Goal: Task Accomplishment & Management: Complete application form

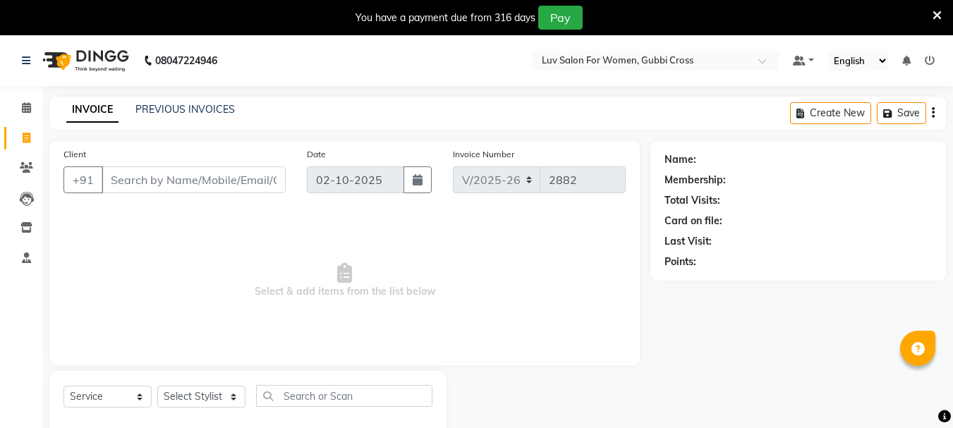
select select "7221"
select select "service"
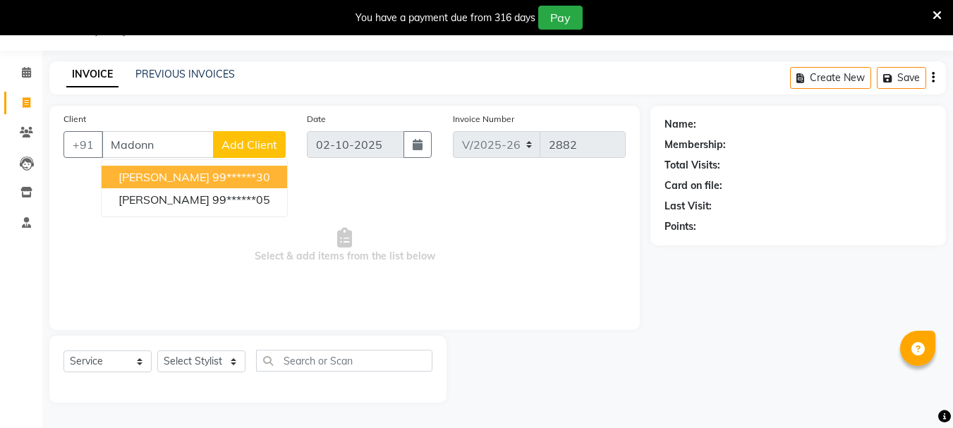
click at [212, 181] on ngb-highlight "99******30" at bounding box center [241, 177] width 58 height 14
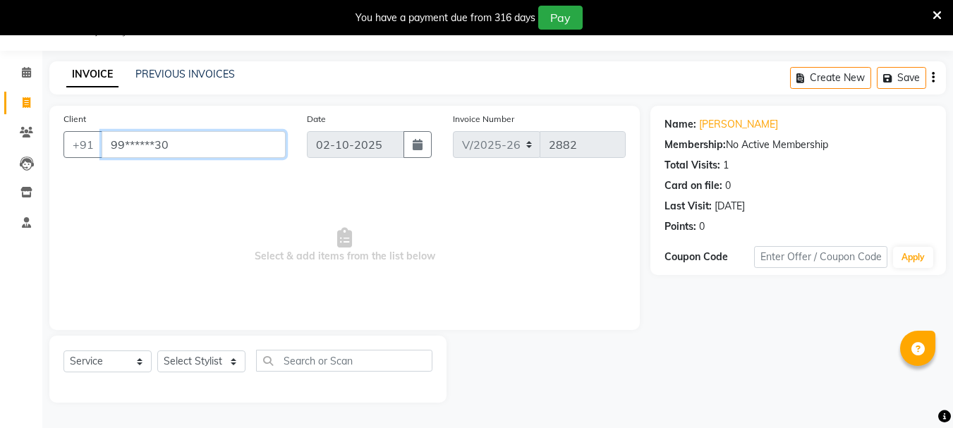
click at [214, 157] on input "99******30" at bounding box center [194, 144] width 184 height 27
type input "9"
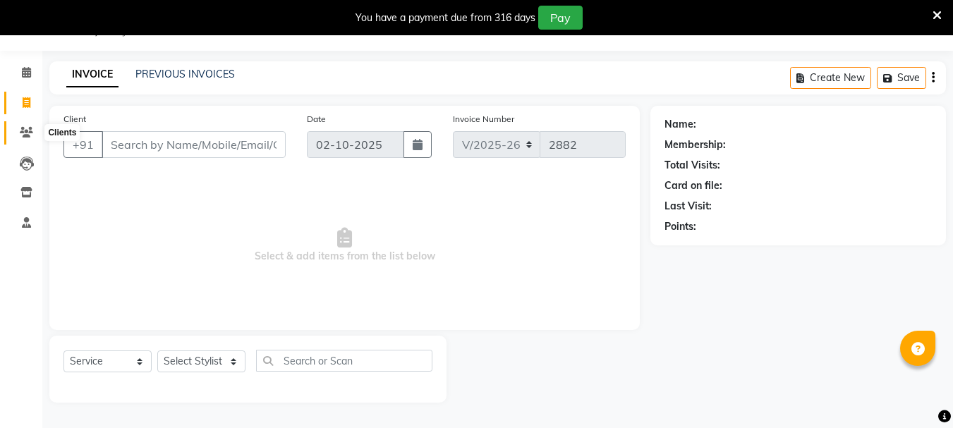
click at [29, 133] on icon at bounding box center [26, 132] width 13 height 11
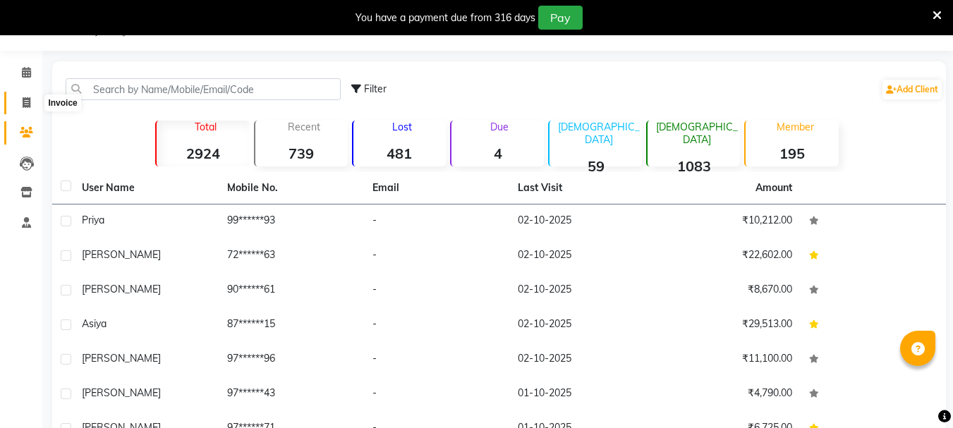
click at [20, 104] on span at bounding box center [26, 103] width 25 height 16
select select "service"
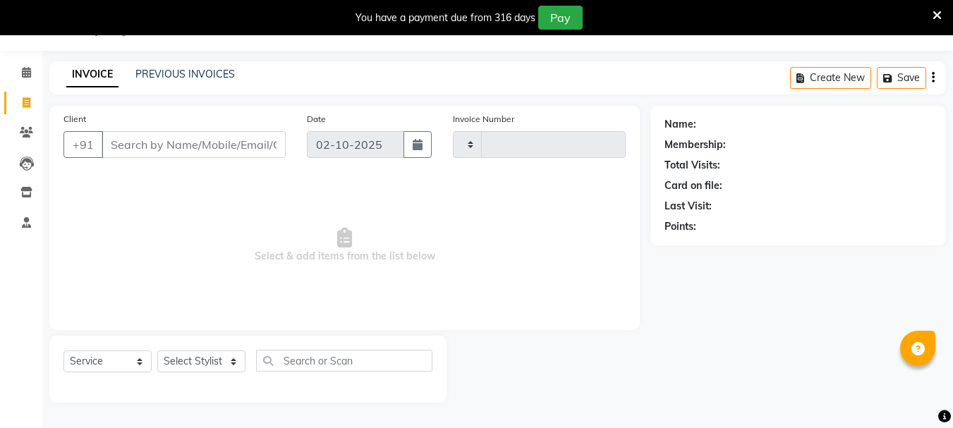
type input "2882"
select select "7221"
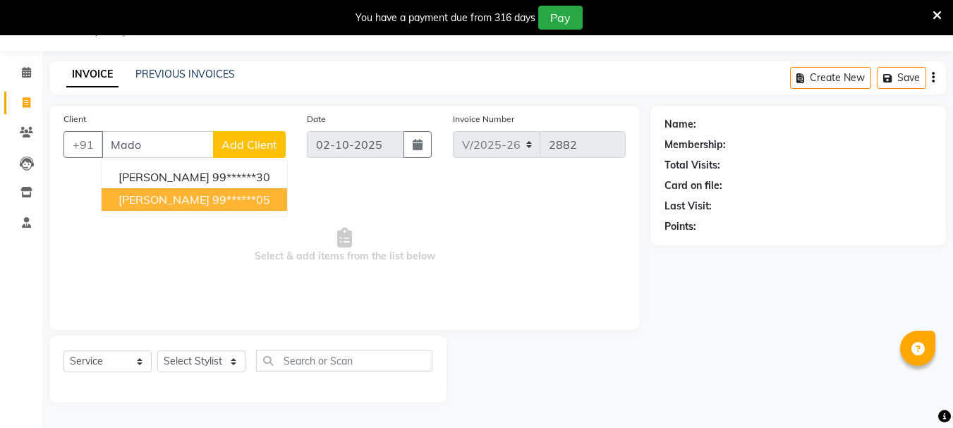
click at [158, 194] on span "[PERSON_NAME]" at bounding box center [164, 200] width 91 height 14
type input "99******05"
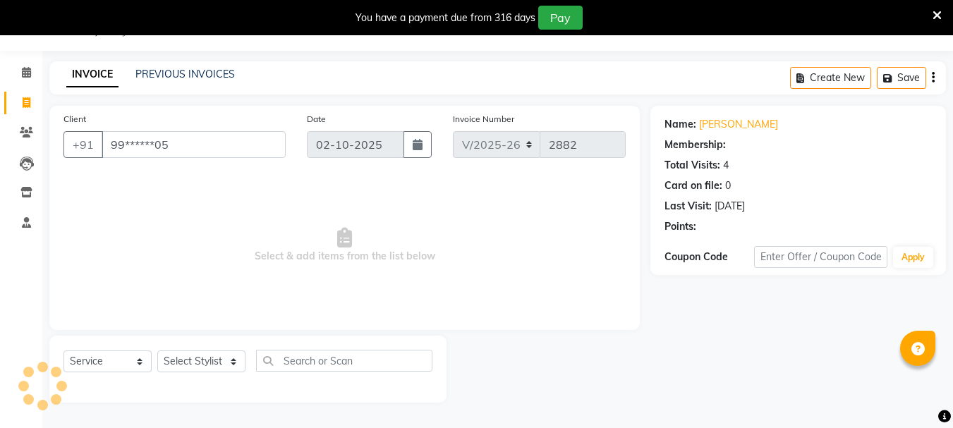
select select "1: Object"
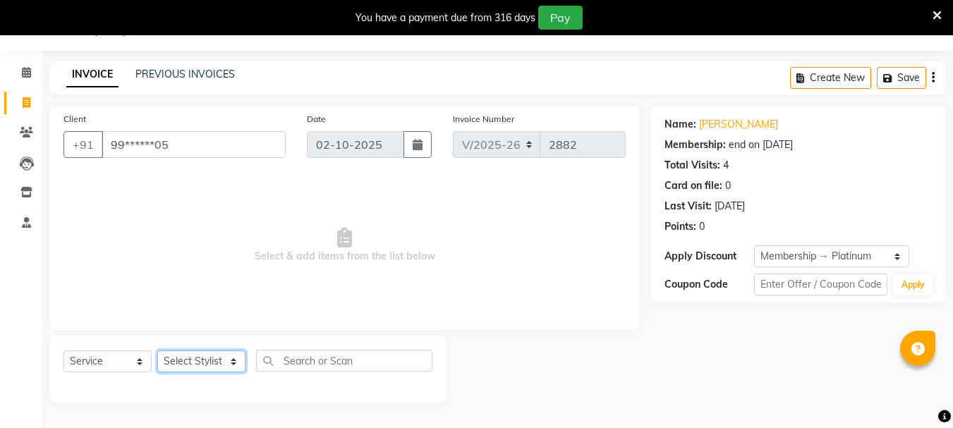
drag, startPoint x: 195, startPoint y: 365, endPoint x: 193, endPoint y: 358, distance: 7.6
click at [195, 365] on select "Select Stylist [PERSON_NAME] Buati [PERSON_NAME] Hriatpuii [PERSON_NAME] Kimi L…" at bounding box center [201, 362] width 88 height 22
select select "76982"
click at [157, 351] on select "Select Stylist [PERSON_NAME] Buati [PERSON_NAME] Hriatpuii [PERSON_NAME] Kimi L…" at bounding box center [201, 362] width 88 height 22
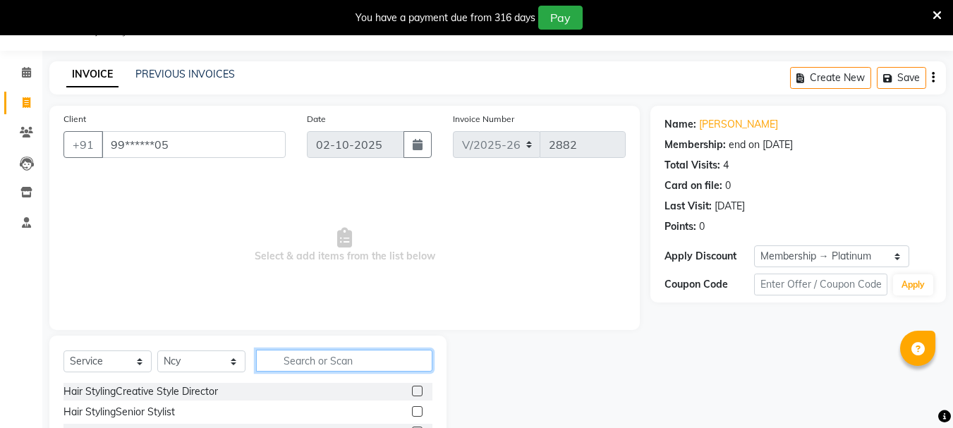
click at [298, 358] on input "text" at bounding box center [344, 361] width 176 height 22
type input "roo"
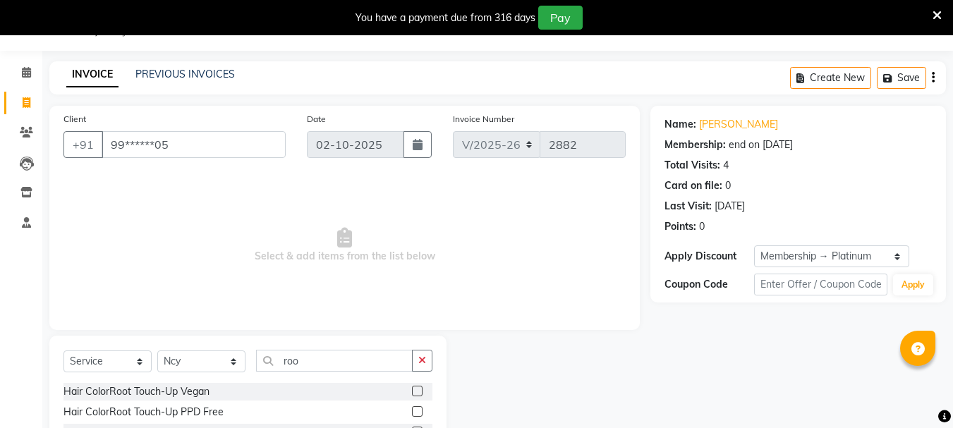
click at [418, 413] on label at bounding box center [417, 411] width 11 height 11
click at [418, 413] on input "checkbox" at bounding box center [416, 412] width 9 height 9
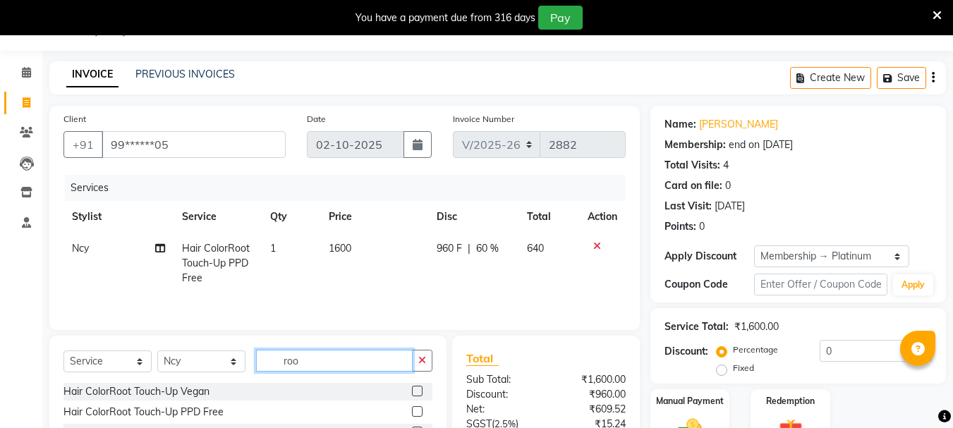
checkbox input "false"
click at [327, 361] on input "roo" at bounding box center [334, 361] width 157 height 22
type input "r"
type input "sham"
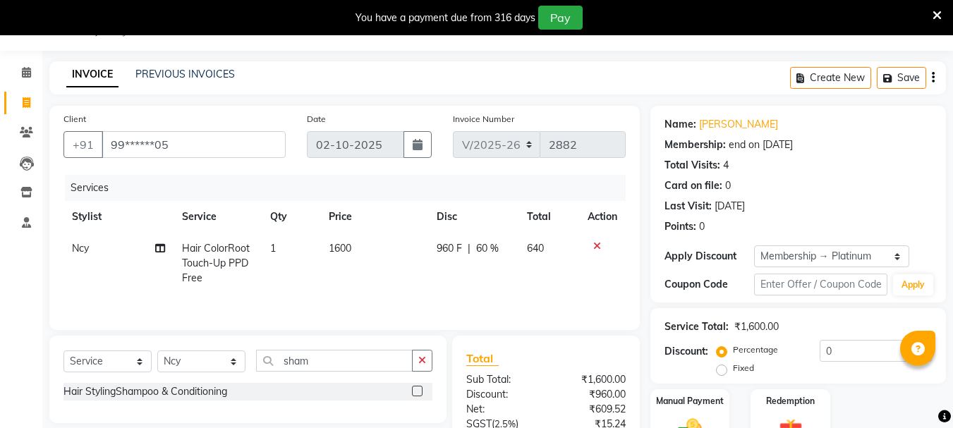
click at [418, 390] on label at bounding box center [417, 391] width 11 height 11
click at [418, 390] on input "checkbox" at bounding box center [416, 391] width 9 height 9
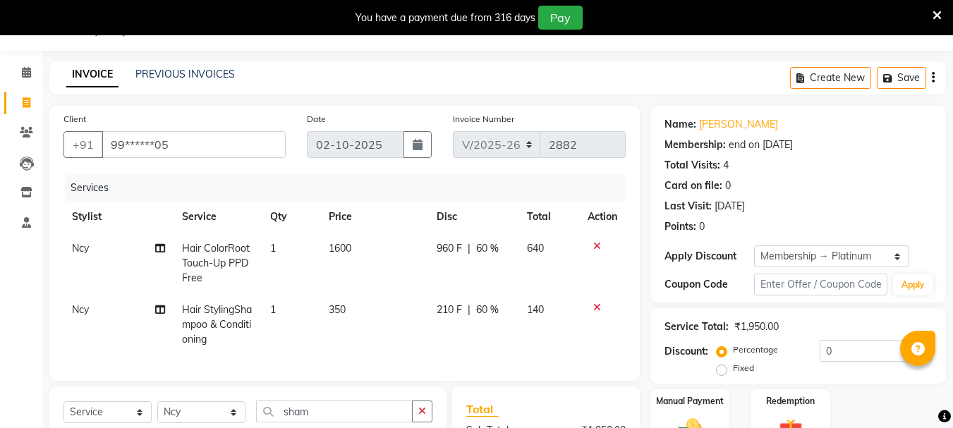
checkbox input "false"
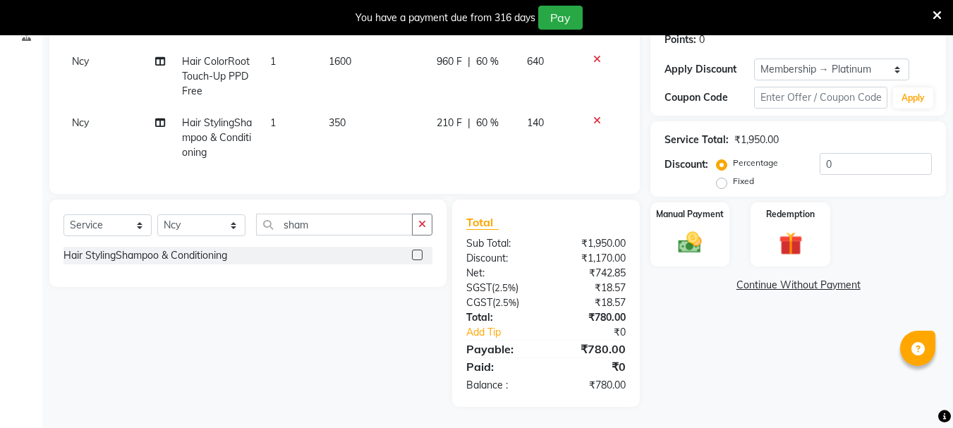
scroll to position [233, 0]
click at [339, 226] on input "sham" at bounding box center [334, 225] width 157 height 22
type input "s"
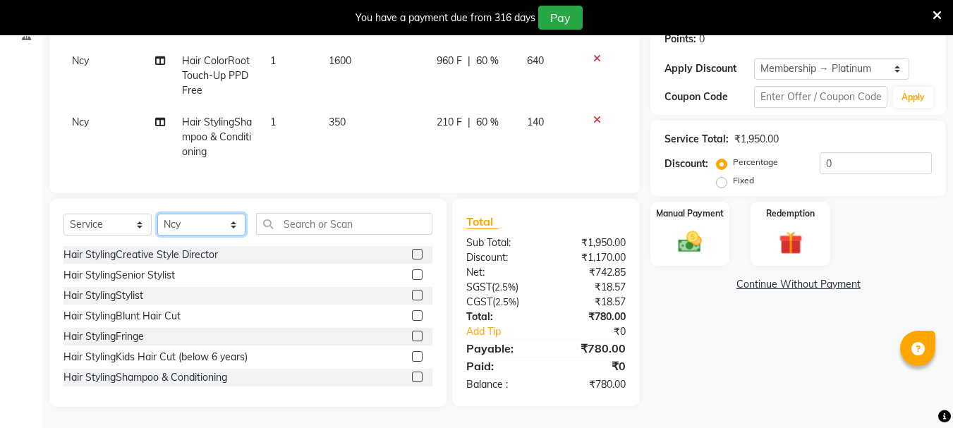
click at [188, 219] on select "Select Stylist [PERSON_NAME] Buati [PERSON_NAME] Hriatpuii [PERSON_NAME] Kimi L…" at bounding box center [201, 225] width 88 height 22
select select "64250"
click at [157, 214] on select "Select Stylist [PERSON_NAME] Buati [PERSON_NAME] Hriatpuii [PERSON_NAME] Kimi L…" at bounding box center [201, 225] width 88 height 22
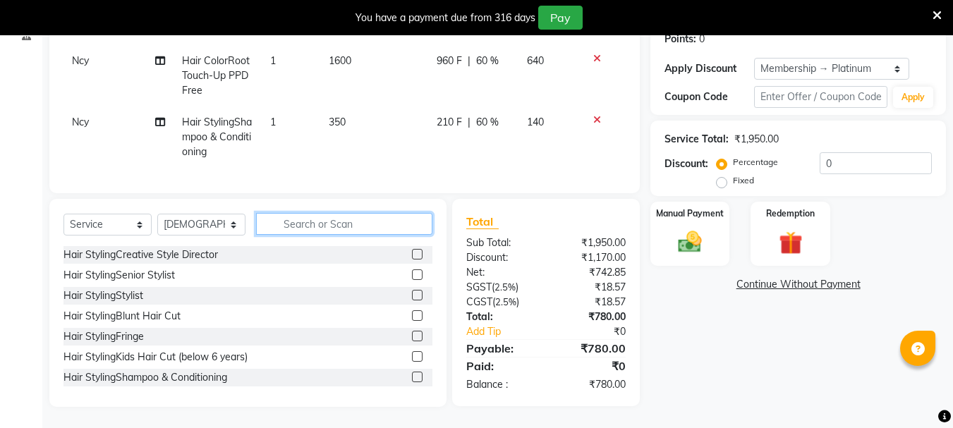
click at [306, 224] on input "text" at bounding box center [344, 224] width 176 height 22
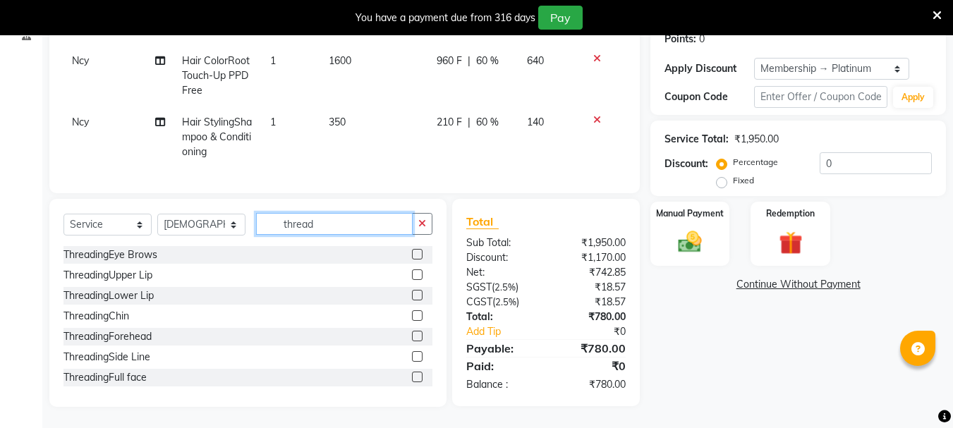
type input "thread"
click at [412, 253] on label at bounding box center [417, 254] width 11 height 11
click at [412, 253] on input "checkbox" at bounding box center [416, 254] width 9 height 9
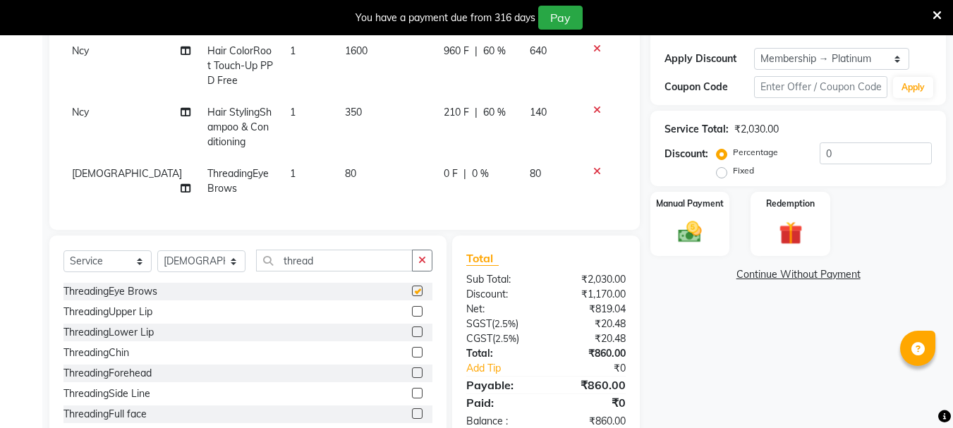
checkbox input "false"
click at [412, 317] on label at bounding box center [417, 311] width 11 height 11
click at [412, 317] on input "checkbox" at bounding box center [416, 312] width 9 height 9
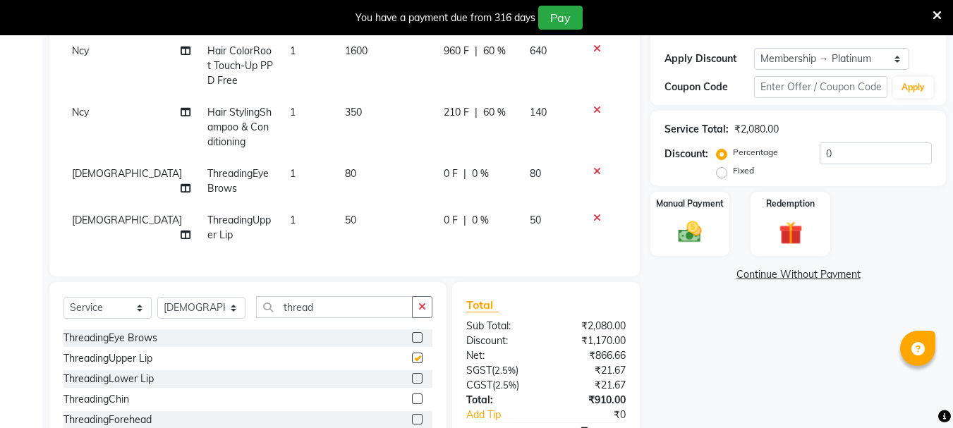
checkbox input "false"
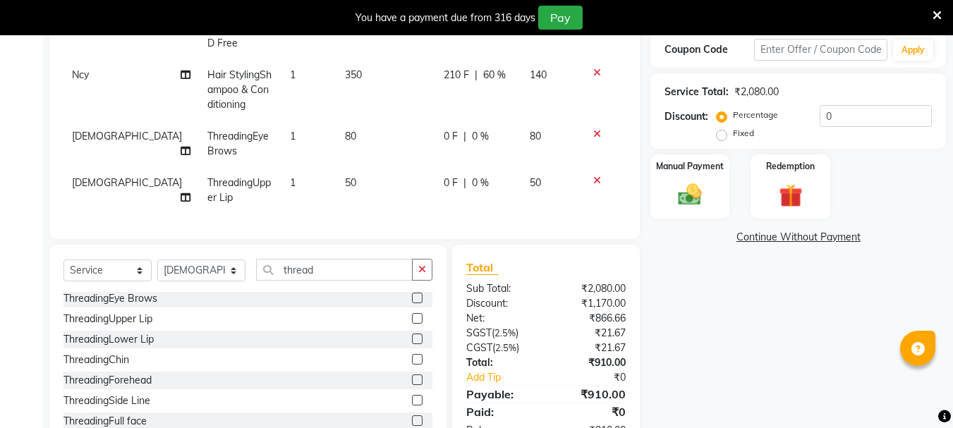
scroll to position [303, 0]
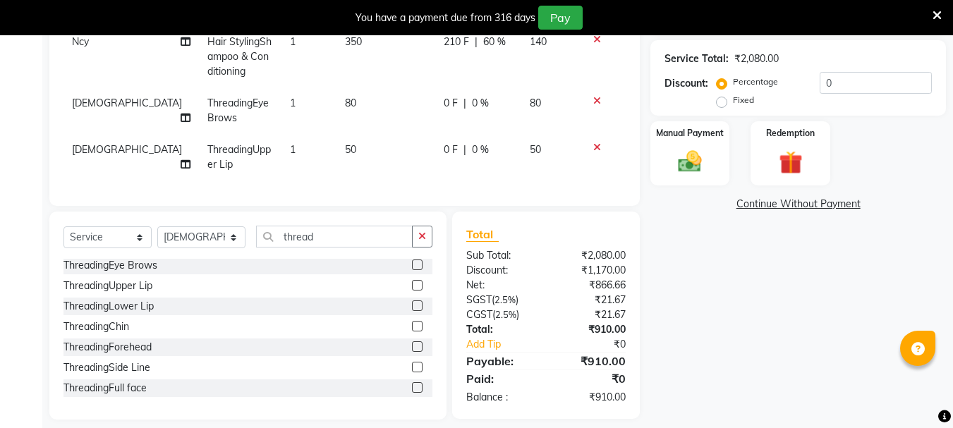
click at [412, 352] on label at bounding box center [417, 346] width 11 height 11
click at [412, 352] on input "checkbox" at bounding box center [416, 347] width 9 height 9
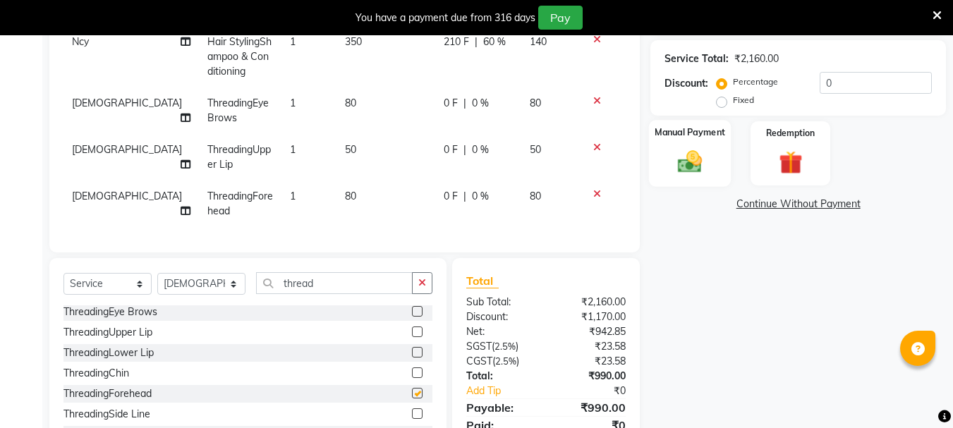
checkbox input "false"
drag, startPoint x: 673, startPoint y: 163, endPoint x: 722, endPoint y: 175, distance: 50.1
click at [675, 162] on img at bounding box center [690, 161] width 40 height 28
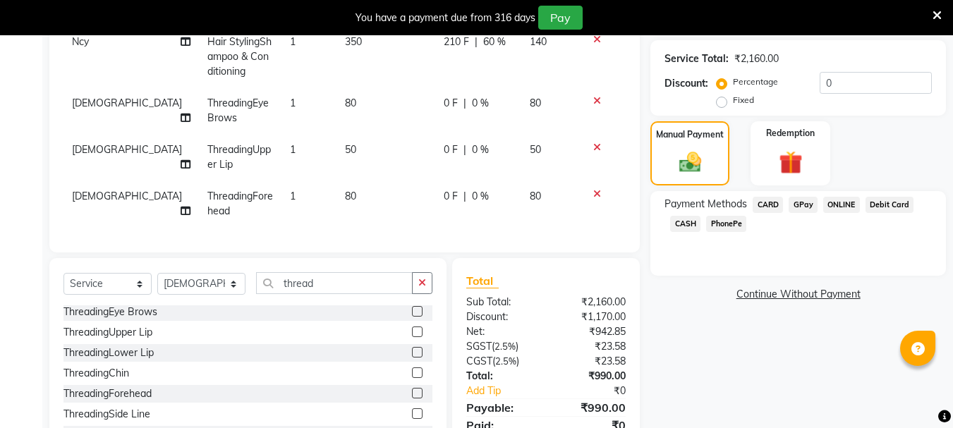
click at [807, 208] on span "GPay" at bounding box center [803, 205] width 29 height 16
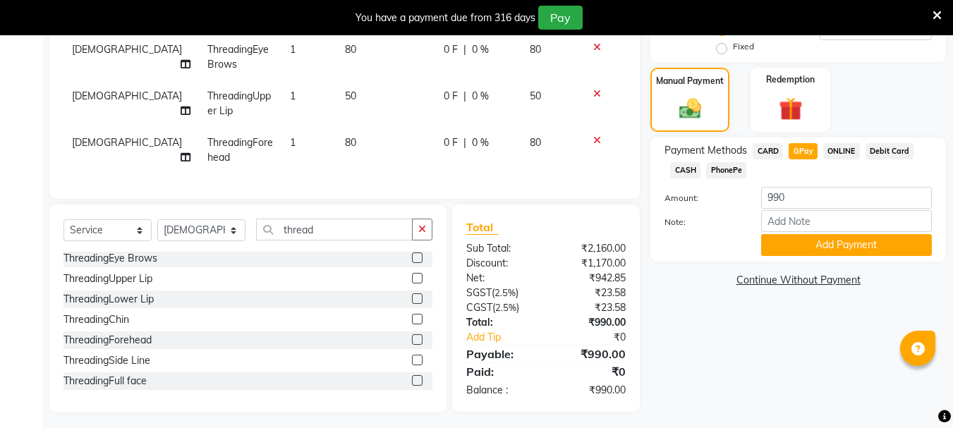
scroll to position [373, 0]
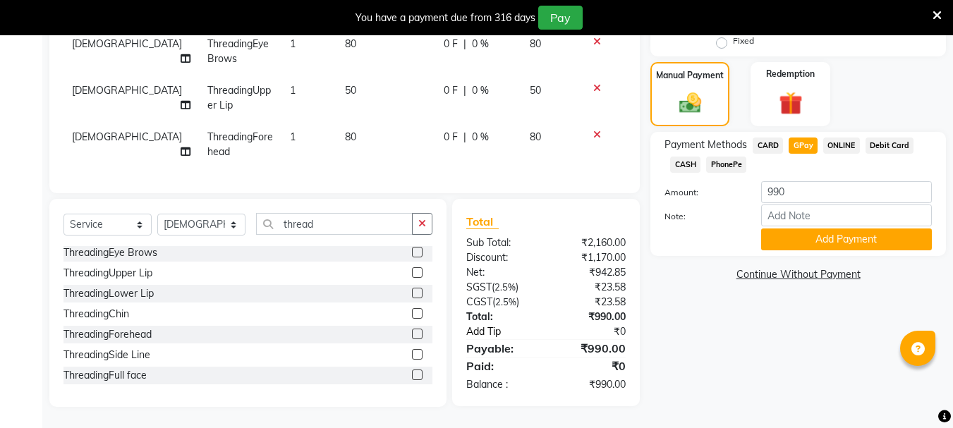
click at [492, 335] on link "Add Tip" at bounding box center [508, 332] width 105 height 15
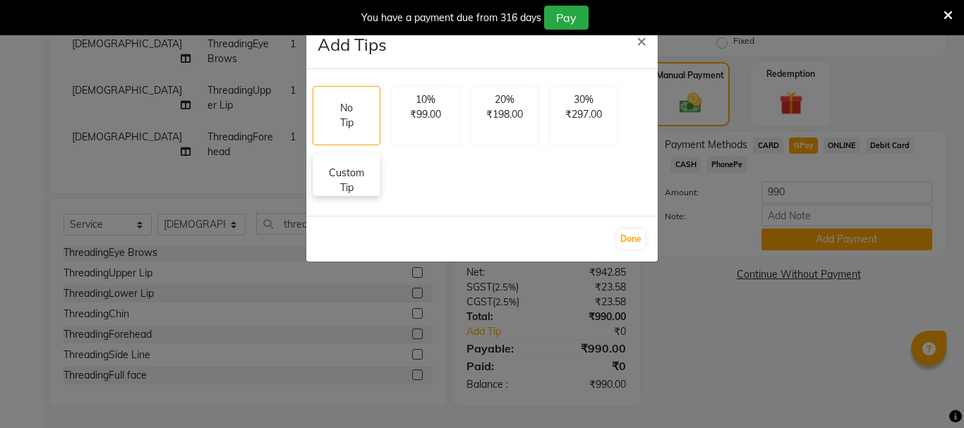
click at [349, 178] on p "Custom Tip" at bounding box center [346, 181] width 49 height 30
select select "76982"
select select "64250"
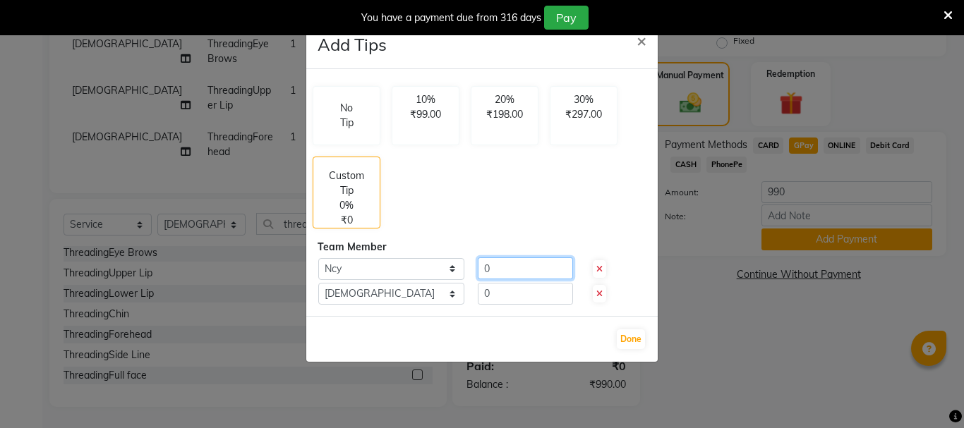
click at [520, 261] on input "0" at bounding box center [525, 269] width 95 height 22
type input "500"
click at [520, 294] on input "0" at bounding box center [525, 294] width 95 height 22
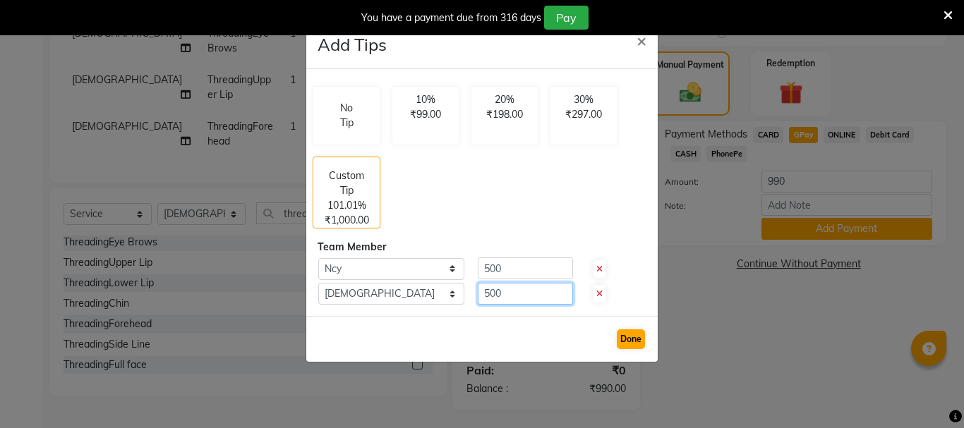
type input "500"
click at [617, 337] on button "Done" at bounding box center [631, 339] width 28 height 20
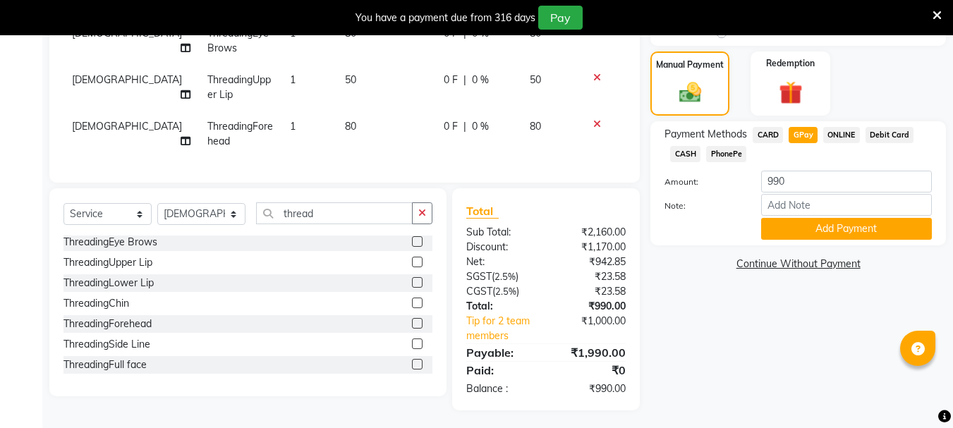
click at [778, 135] on span "CARD" at bounding box center [768, 135] width 30 height 16
type input "1990"
click at [809, 137] on span "GPay" at bounding box center [803, 135] width 29 height 16
click at [825, 226] on button "Add Payment" at bounding box center [846, 229] width 171 height 22
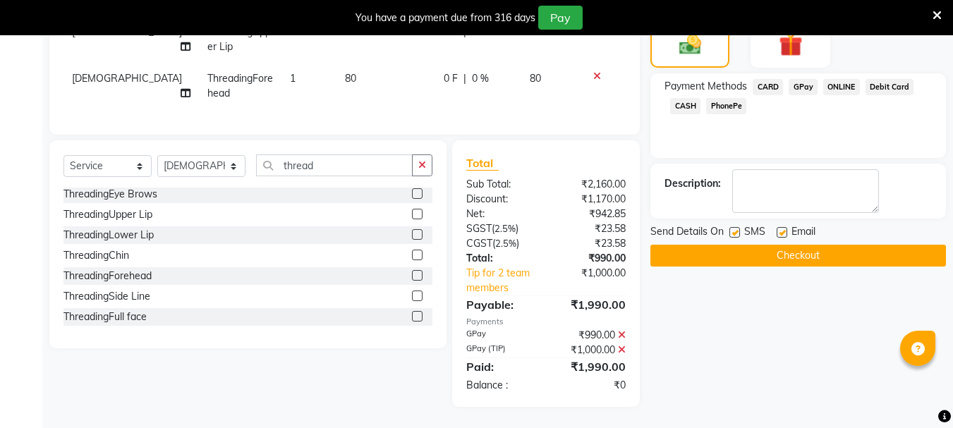
scroll to position [432, 0]
click at [818, 245] on button "Checkout" at bounding box center [799, 256] width 296 height 22
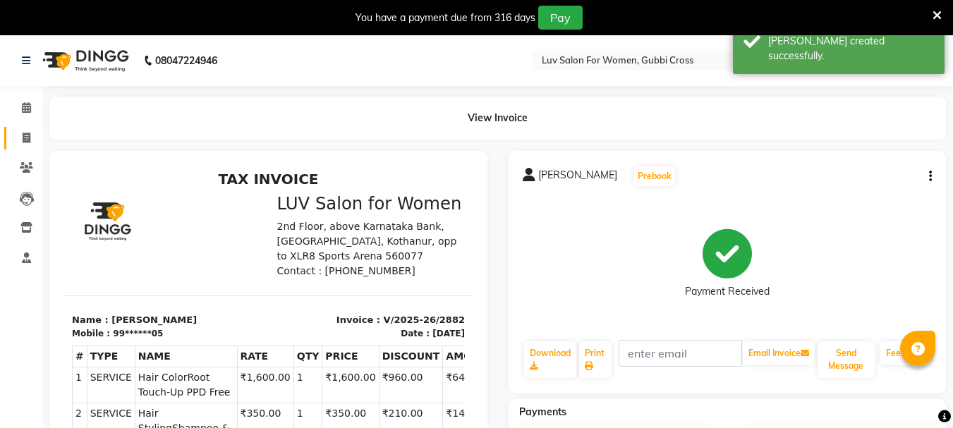
click at [27, 147] on link "Invoice" at bounding box center [21, 138] width 34 height 23
select select "service"
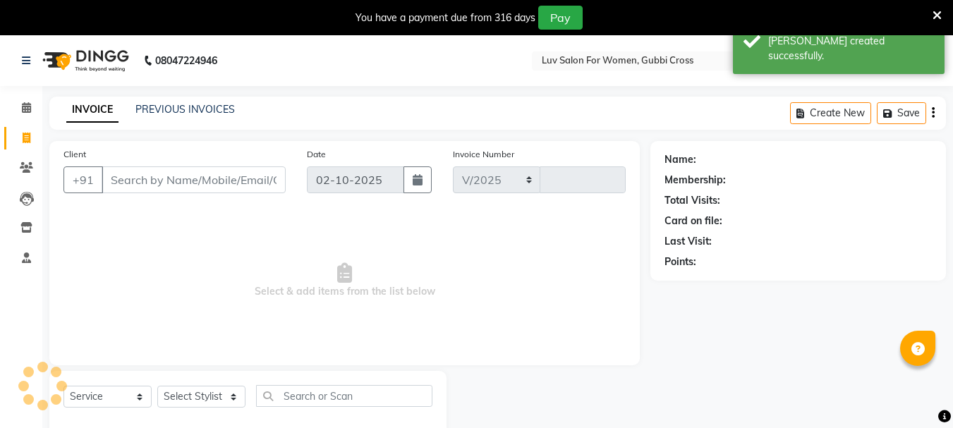
scroll to position [35, 0]
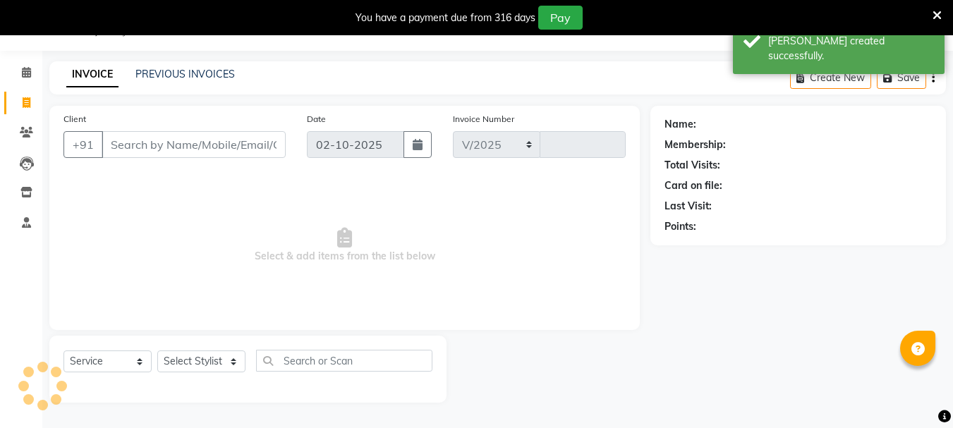
select select "7221"
type input "2883"
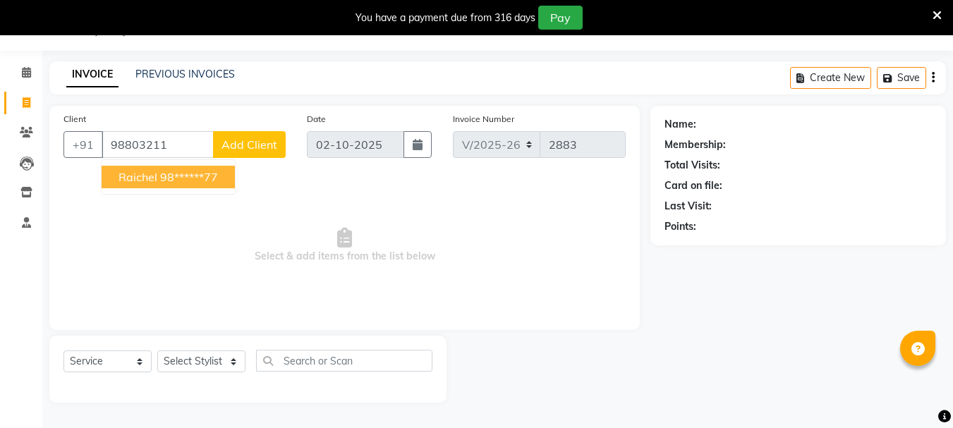
click at [186, 181] on ngb-highlight "98******77" at bounding box center [189, 177] width 58 height 14
type input "98******77"
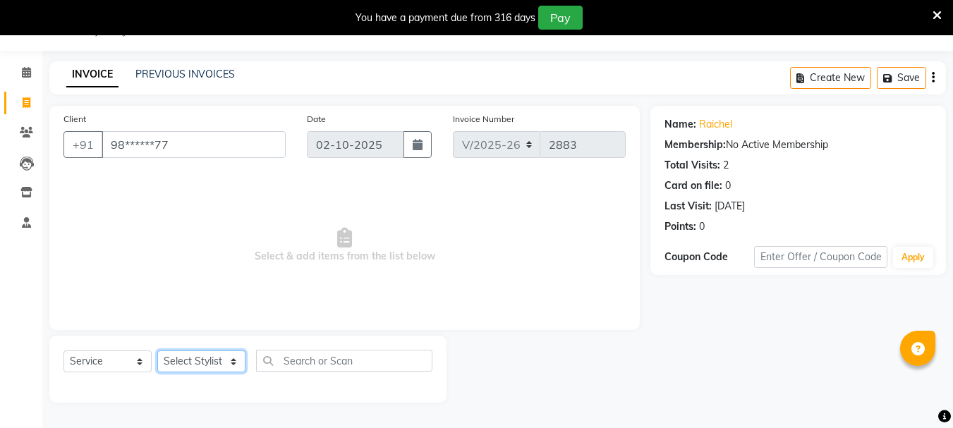
click at [176, 361] on select "Select Stylist [PERSON_NAME] Buati [PERSON_NAME] Hriatpuii [PERSON_NAME] Kimi L…" at bounding box center [201, 362] width 88 height 22
select select "64250"
click at [157, 351] on select "Select Stylist [PERSON_NAME] Buati [PERSON_NAME] Hriatpuii [PERSON_NAME] Kimi L…" at bounding box center [201, 362] width 88 height 22
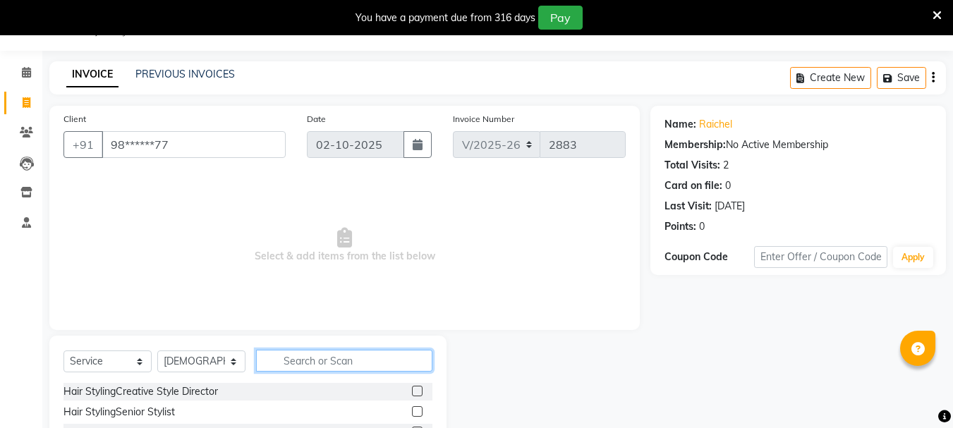
click at [298, 358] on input "text" at bounding box center [344, 361] width 176 height 22
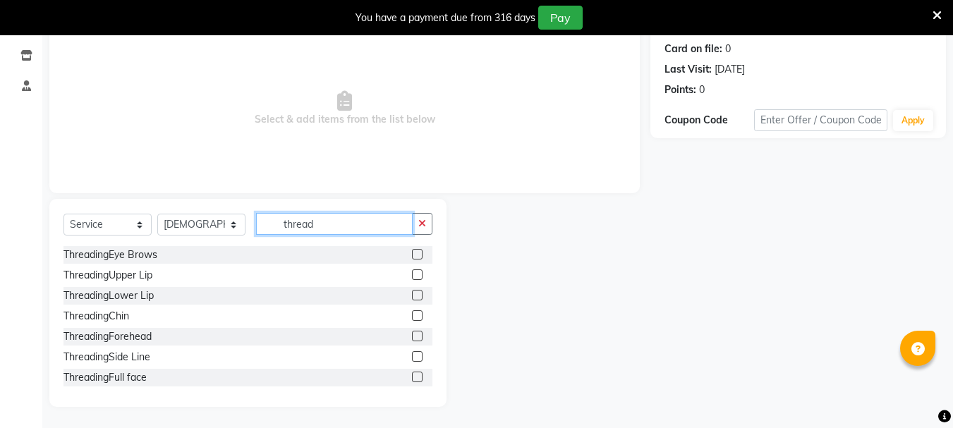
type input "thread"
click at [413, 251] on div at bounding box center [422, 255] width 20 height 18
click at [412, 253] on label at bounding box center [417, 254] width 11 height 11
click at [412, 253] on input "checkbox" at bounding box center [416, 254] width 9 height 9
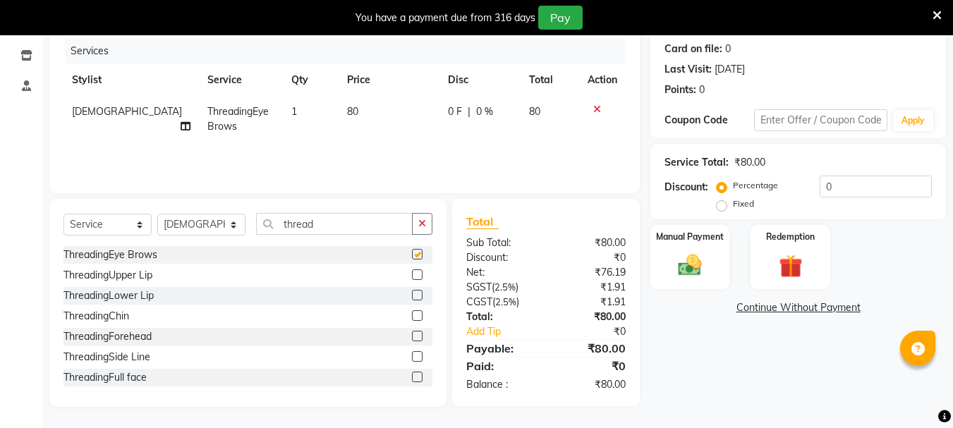
checkbox input "false"
click at [412, 277] on label at bounding box center [417, 275] width 11 height 11
click at [412, 277] on input "checkbox" at bounding box center [416, 275] width 9 height 9
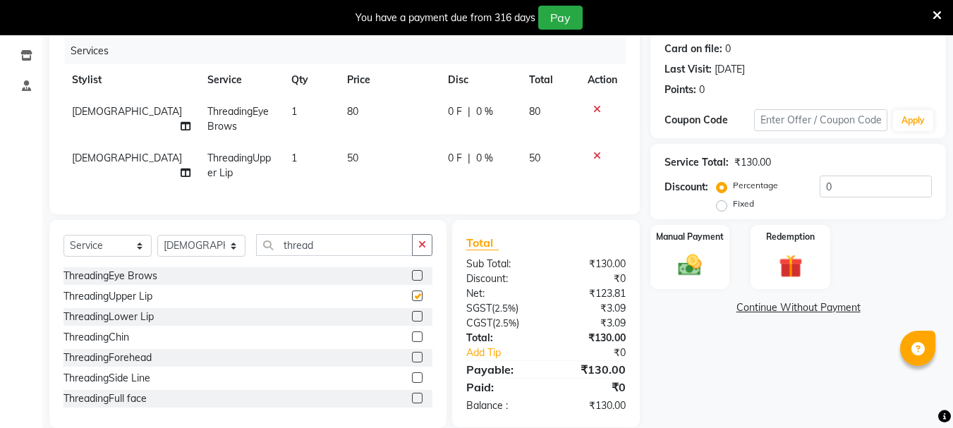
checkbox input "false"
click at [412, 322] on label at bounding box center [417, 316] width 11 height 11
click at [412, 322] on input "checkbox" at bounding box center [416, 317] width 9 height 9
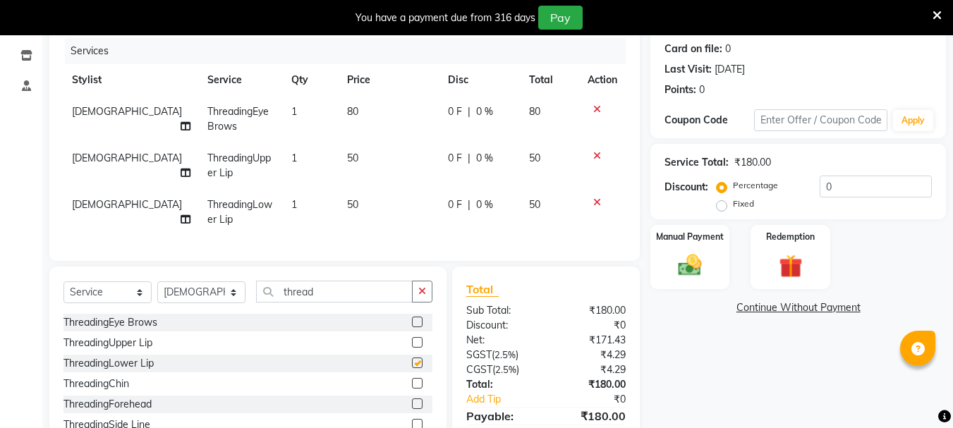
checkbox input "false"
click at [412, 389] on label at bounding box center [417, 383] width 11 height 11
click at [412, 389] on input "checkbox" at bounding box center [416, 384] width 9 height 9
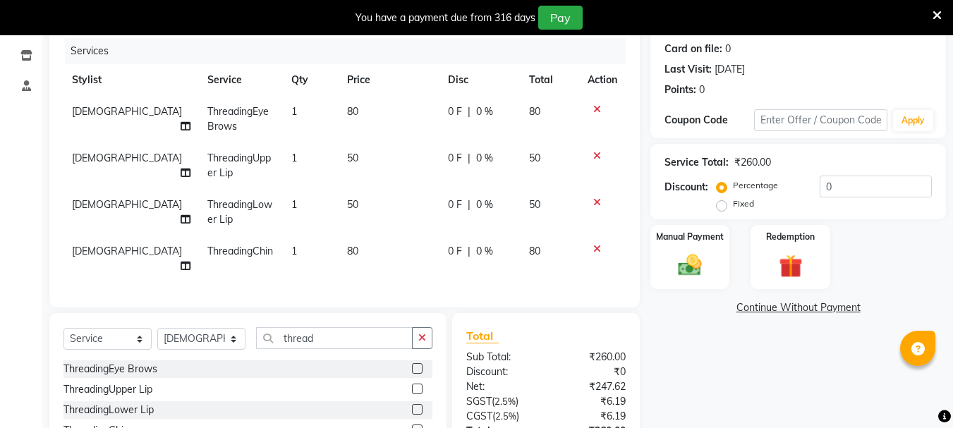
checkbox input "false"
click at [198, 332] on select "Select Stylist [PERSON_NAME] Buati [PERSON_NAME] Hriatpuii [PERSON_NAME] Kimi L…" at bounding box center [201, 339] width 88 height 22
select select "85521"
click at [157, 328] on select "Select Stylist [PERSON_NAME] Buati [PERSON_NAME] Hriatpuii [PERSON_NAME] Kimi L…" at bounding box center [201, 339] width 88 height 22
click at [412, 385] on label at bounding box center [417, 389] width 11 height 11
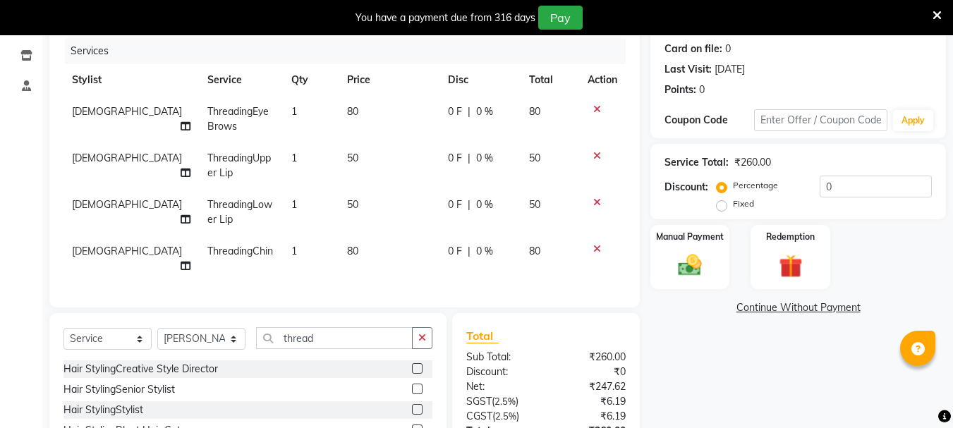
click at [412, 385] on input "checkbox" at bounding box center [416, 389] width 9 height 9
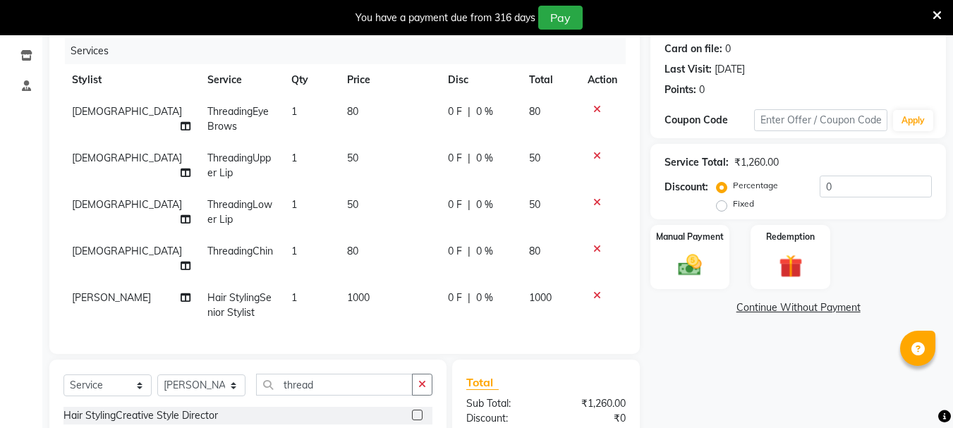
checkbox input "false"
click at [210, 377] on select "Select Stylist [PERSON_NAME] Buati [PERSON_NAME] Hriatpuii [PERSON_NAME] Kimi L…" at bounding box center [201, 386] width 88 height 22
select select "64240"
click at [157, 375] on select "Select Stylist [PERSON_NAME] Buati [PERSON_NAME] Hriatpuii [PERSON_NAME] Kimi L…" at bounding box center [201, 386] width 88 height 22
click at [340, 393] on div "Select Service Product Membership Package Voucher Prepaid Gift Card Select Styl…" at bounding box center [247, 390] width 369 height 33
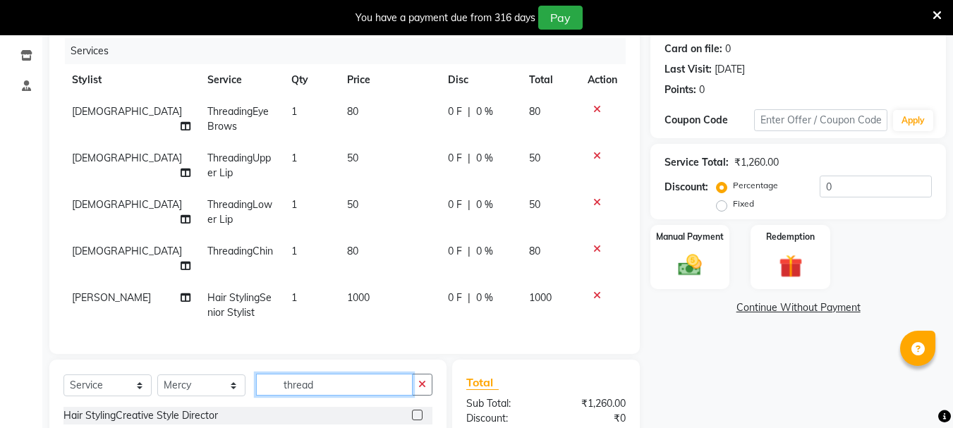
click at [341, 383] on input "thread" at bounding box center [334, 385] width 157 height 22
type input "t"
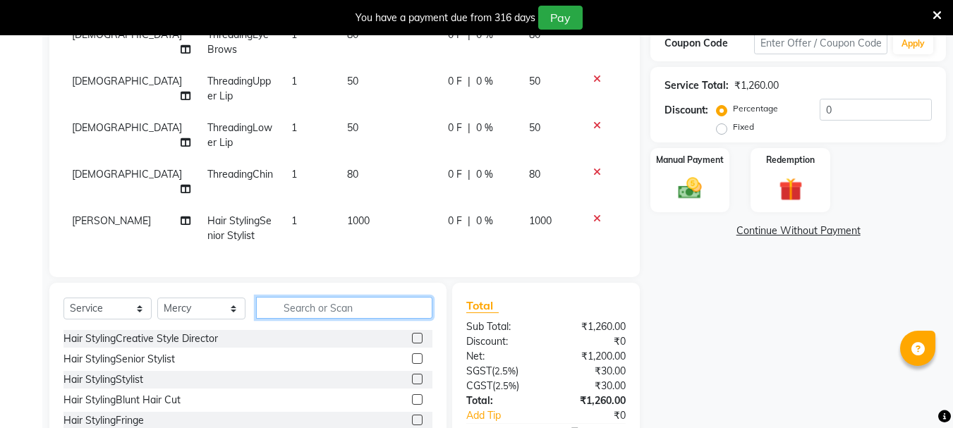
scroll to position [329, 0]
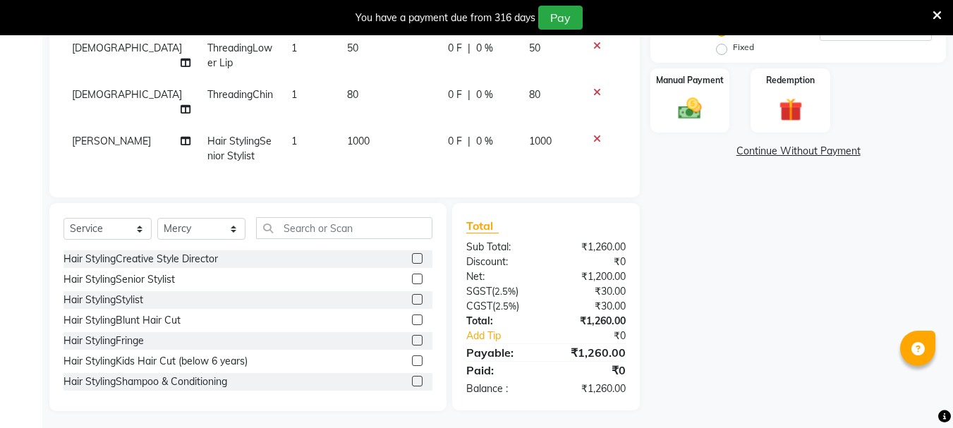
click at [412, 274] on label at bounding box center [417, 279] width 11 height 11
click at [412, 275] on input "checkbox" at bounding box center [416, 279] width 9 height 9
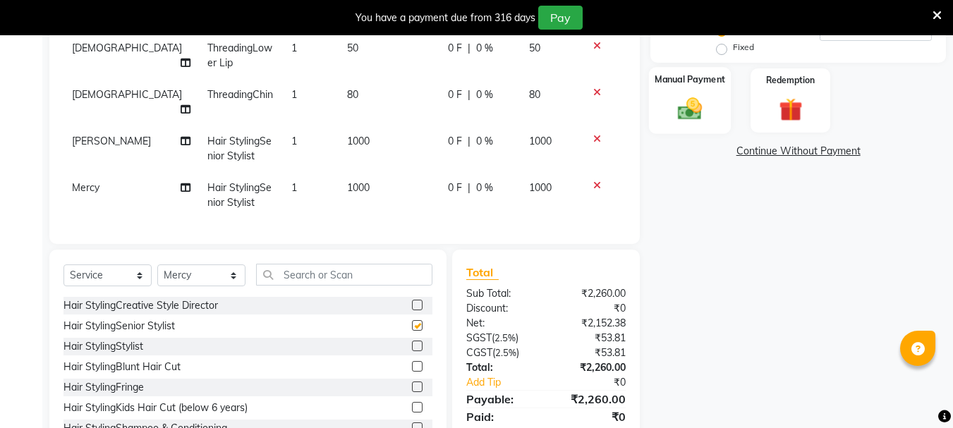
checkbox input "false"
click at [693, 114] on img at bounding box center [690, 109] width 40 height 28
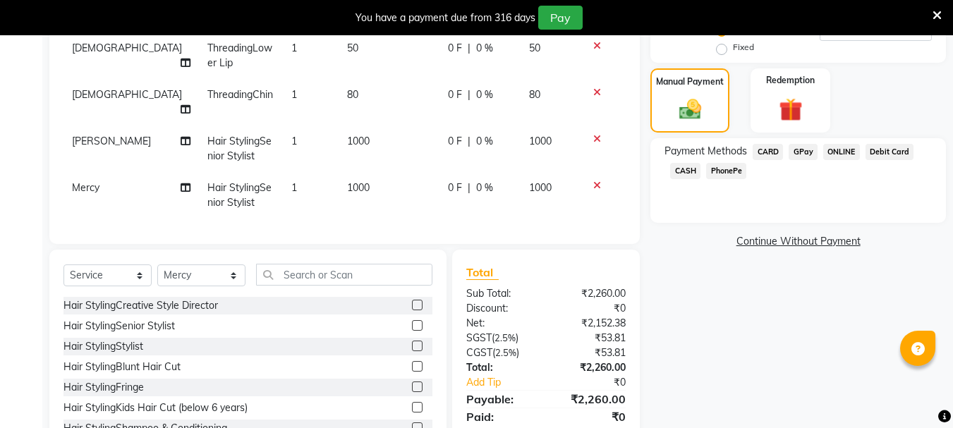
click at [798, 148] on span "GPay" at bounding box center [803, 152] width 29 height 16
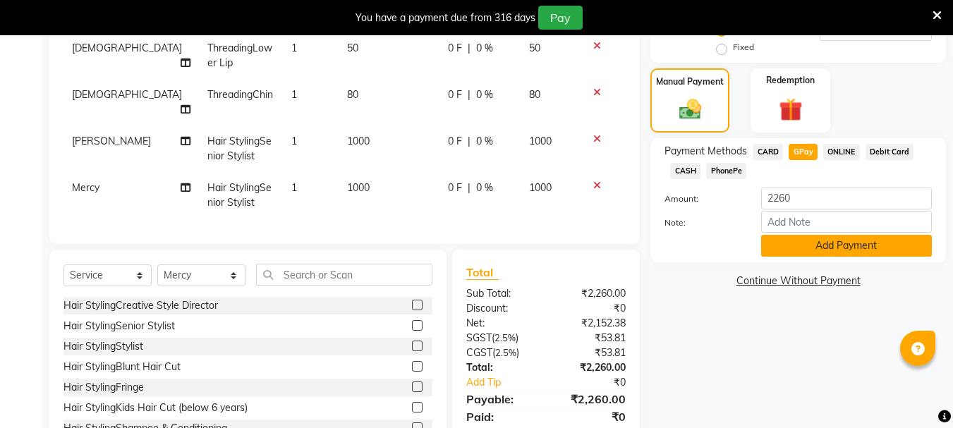
click at [806, 243] on button "Add Payment" at bounding box center [846, 246] width 171 height 22
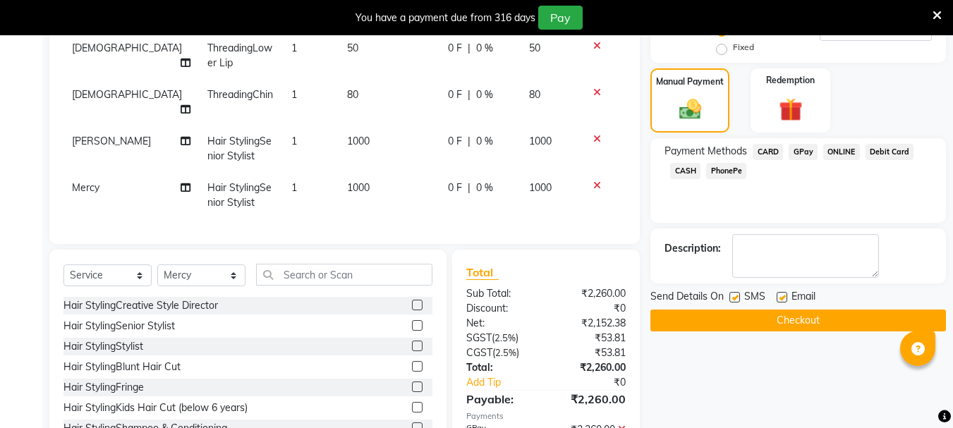
click at [790, 313] on button "Checkout" at bounding box center [799, 321] width 296 height 22
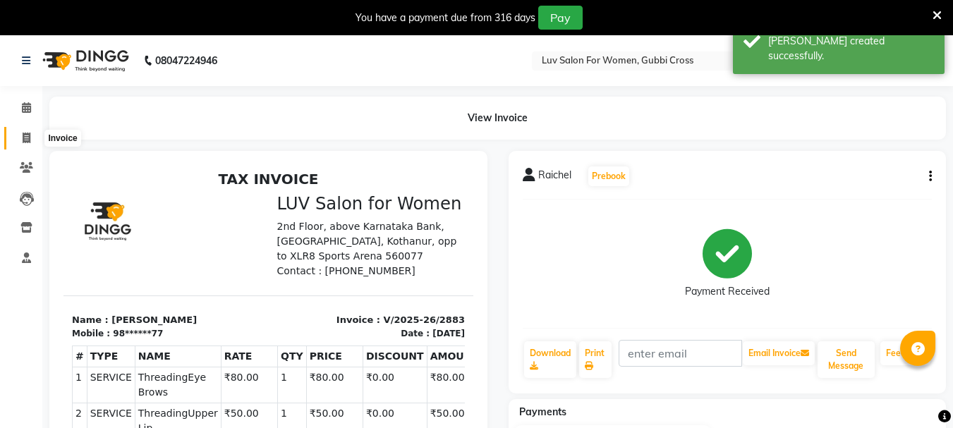
click at [25, 135] on icon at bounding box center [27, 138] width 8 height 11
select select "service"
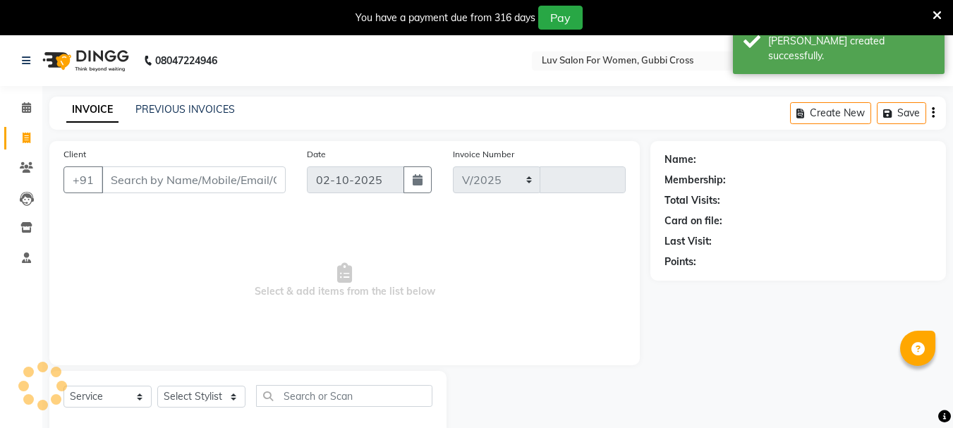
scroll to position [35, 0]
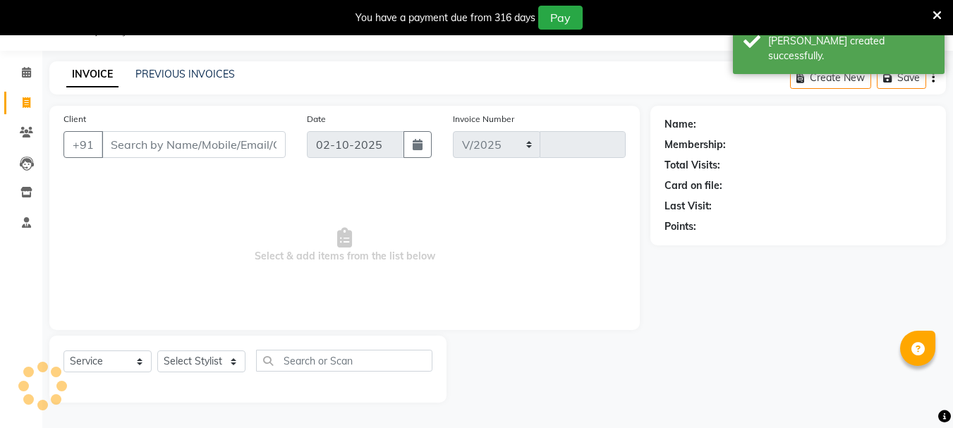
select select "7221"
type input "2884"
